Goal: Navigation & Orientation: Understand site structure

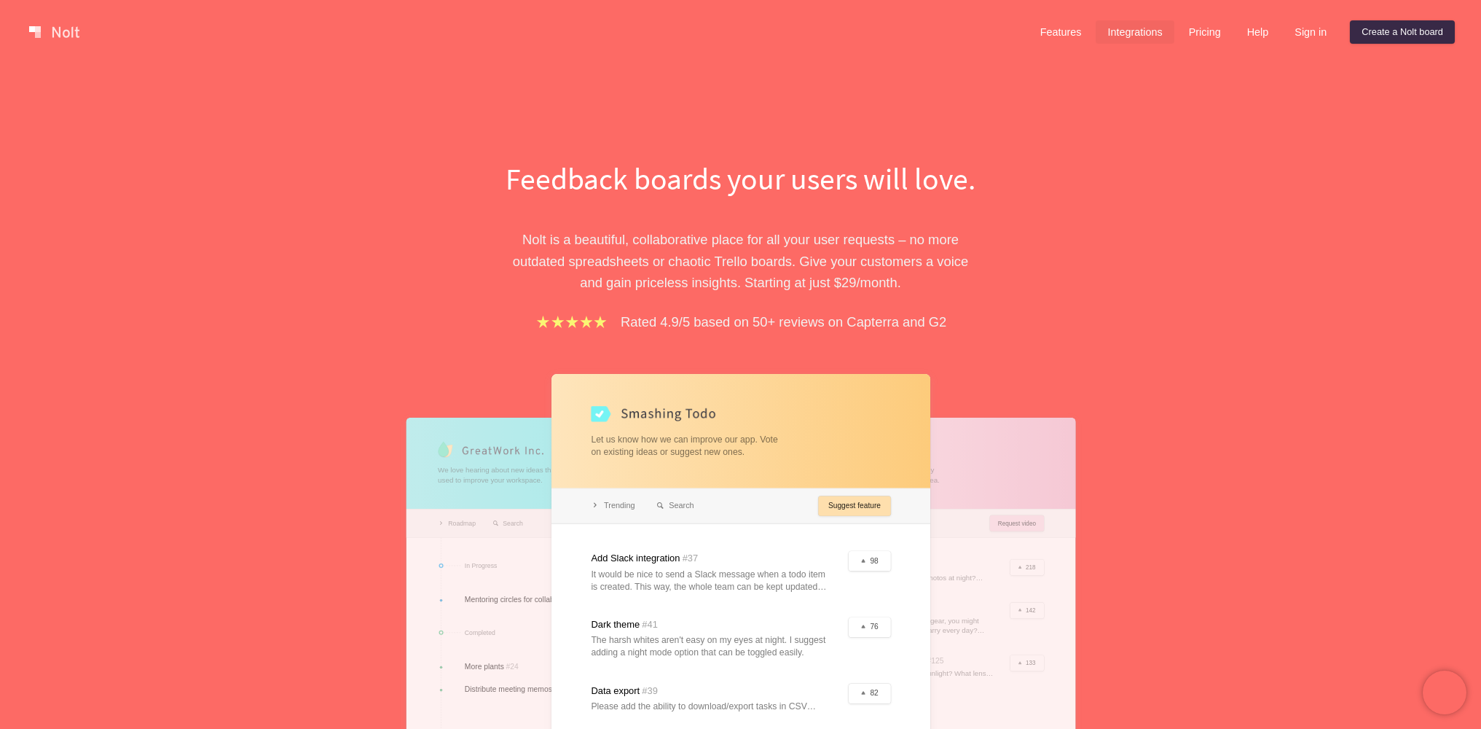
click at [1052, 29] on link "Integrations" at bounding box center [1135, 31] width 78 height 23
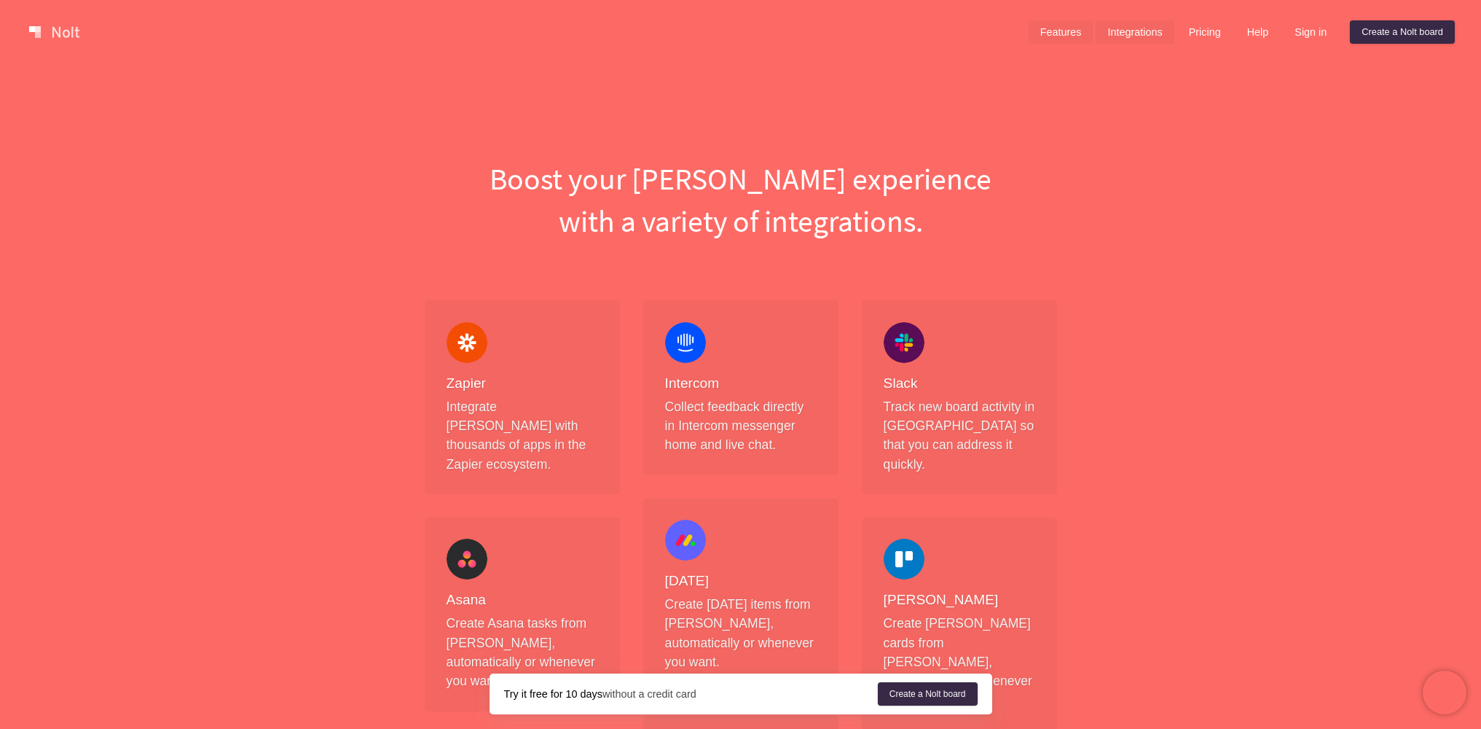
click at [1049, 36] on link "Features" at bounding box center [1061, 31] width 65 height 23
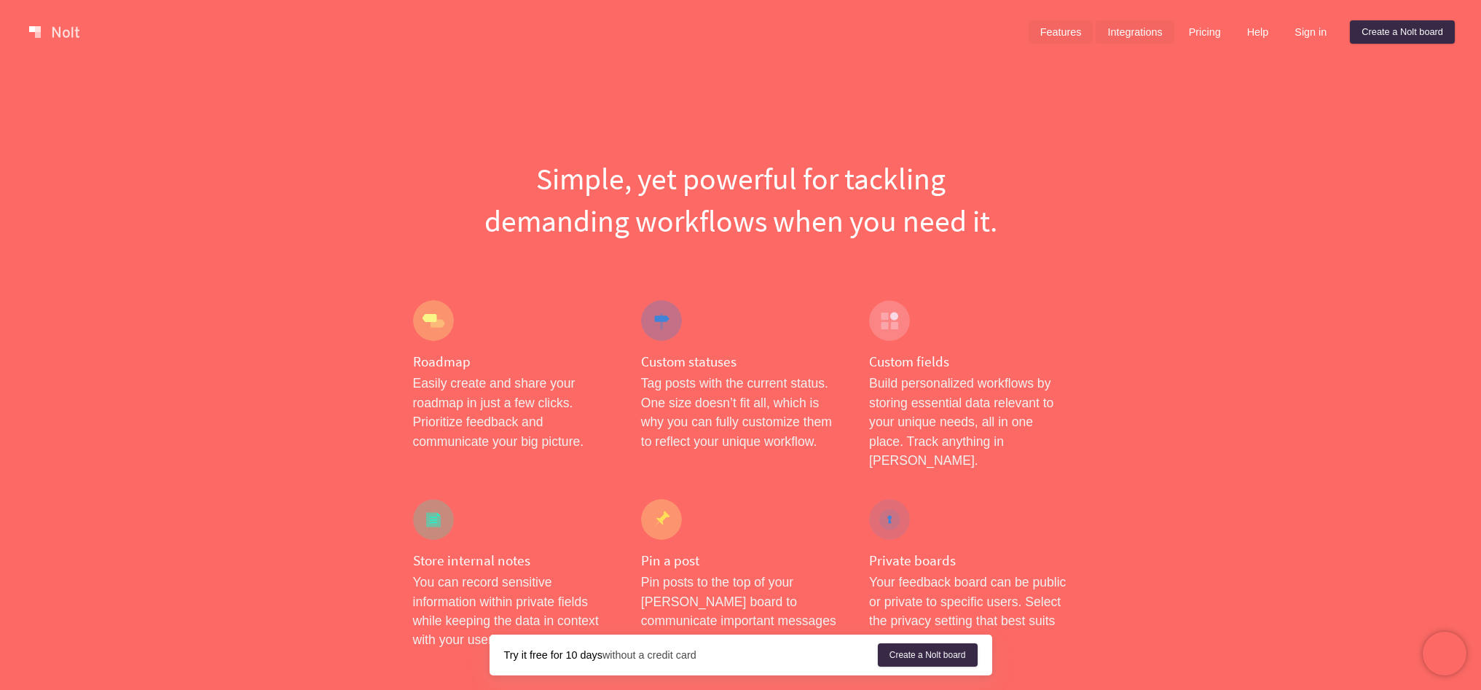
click at [1052, 35] on link "Integrations" at bounding box center [1135, 31] width 78 height 23
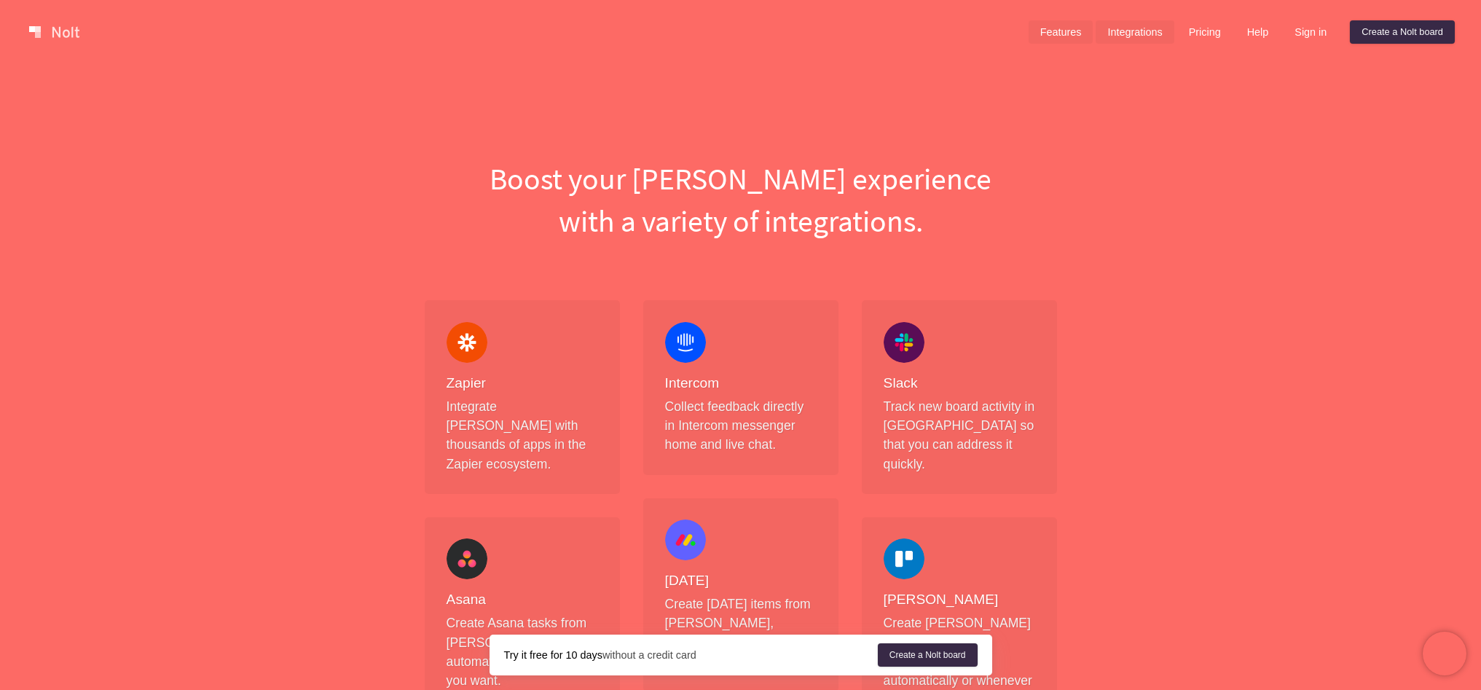
click at [1052, 28] on link "Features" at bounding box center [1061, 31] width 65 height 23
